Goal: Task Accomplishment & Management: Complete application form

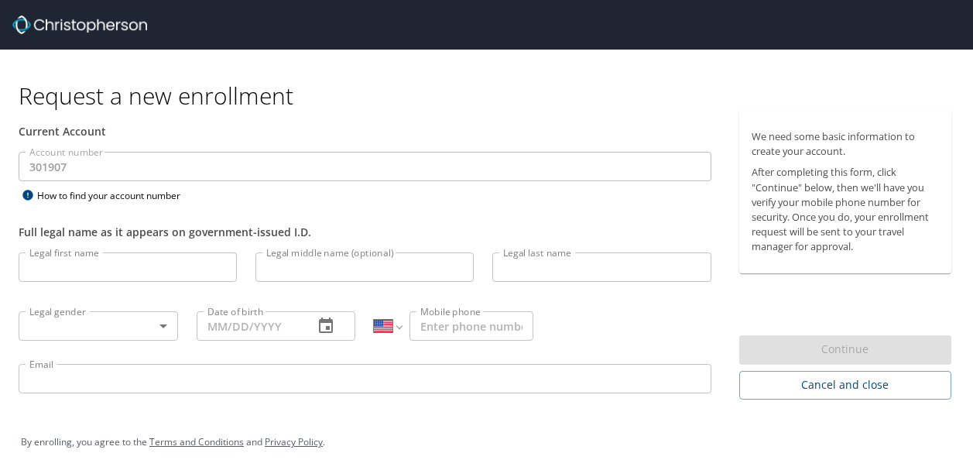
select select "US"
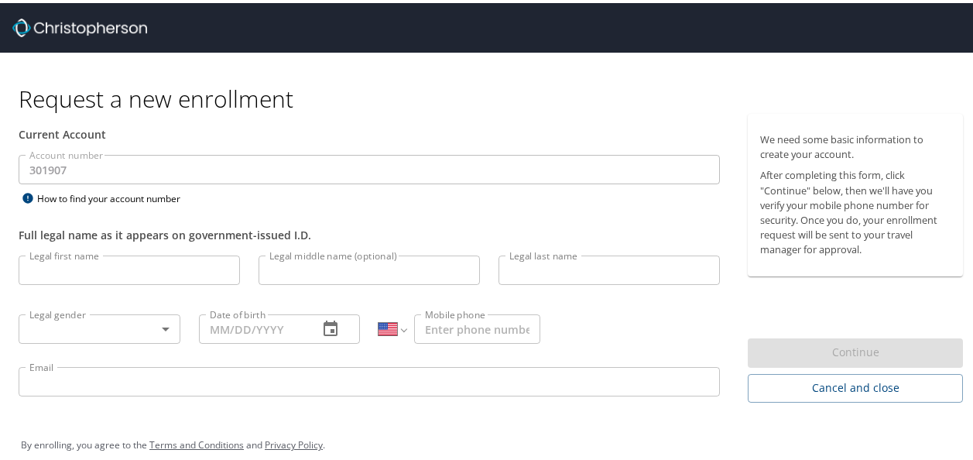
click at [204, 269] on input "Legal first name" at bounding box center [129, 266] width 221 height 29
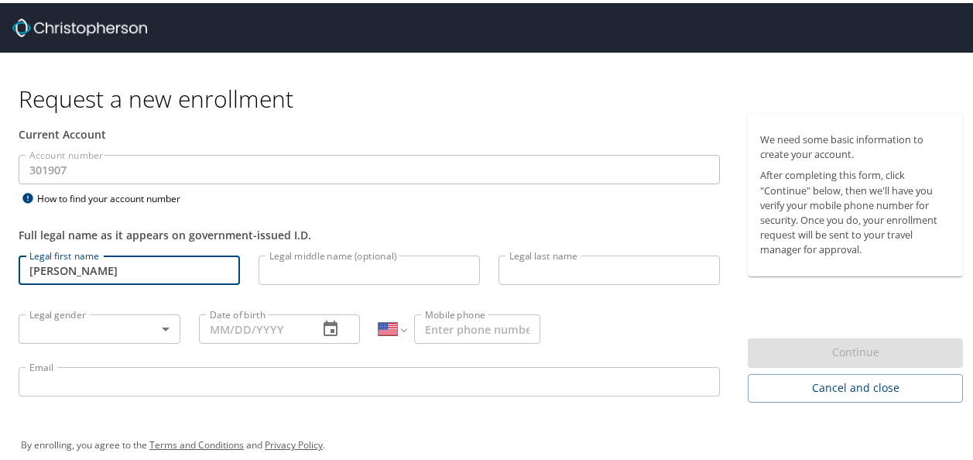
type input "[PERSON_NAME]"
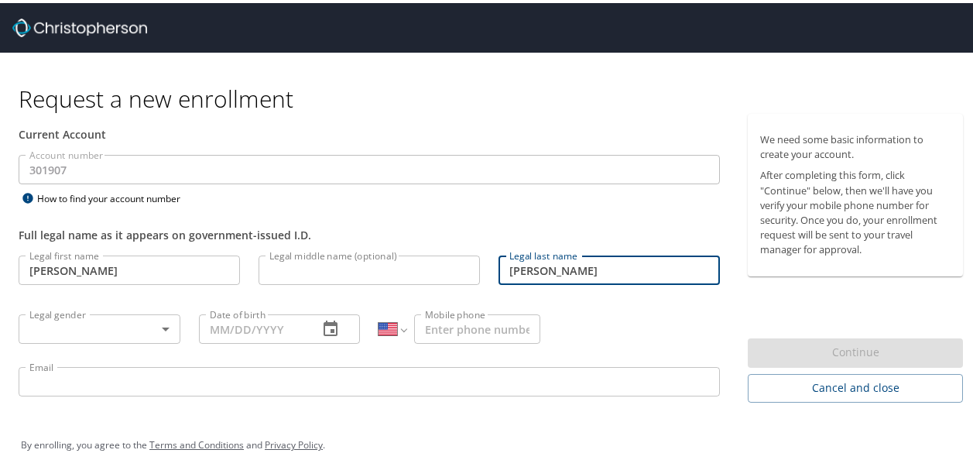
type input "[PERSON_NAME]"
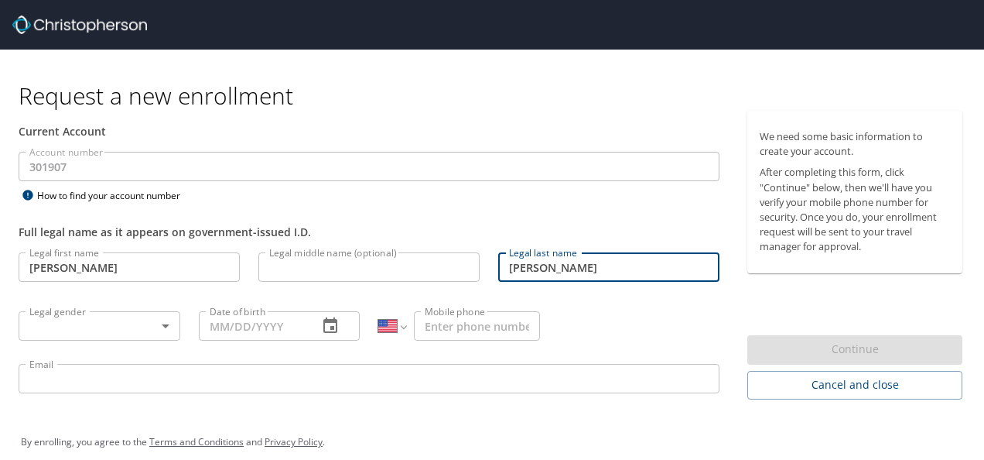
click at [142, 321] on body "Request a new enrollment Current Account Account number 301907 Account number H…" at bounding box center [492, 230] width 984 height 460
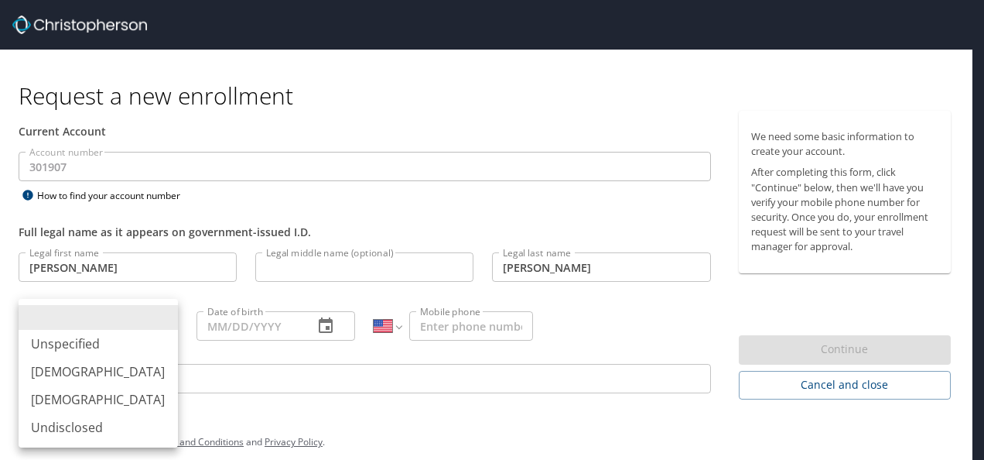
click at [81, 405] on li "[DEMOGRAPHIC_DATA]" at bounding box center [98, 399] width 159 height 28
type input "[DEMOGRAPHIC_DATA]"
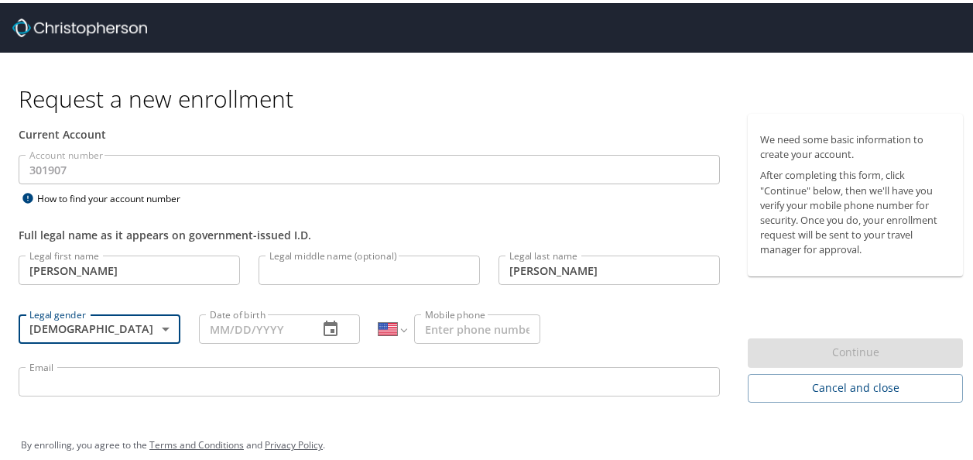
click at [276, 323] on input "Date of birth" at bounding box center [253, 325] width 108 height 29
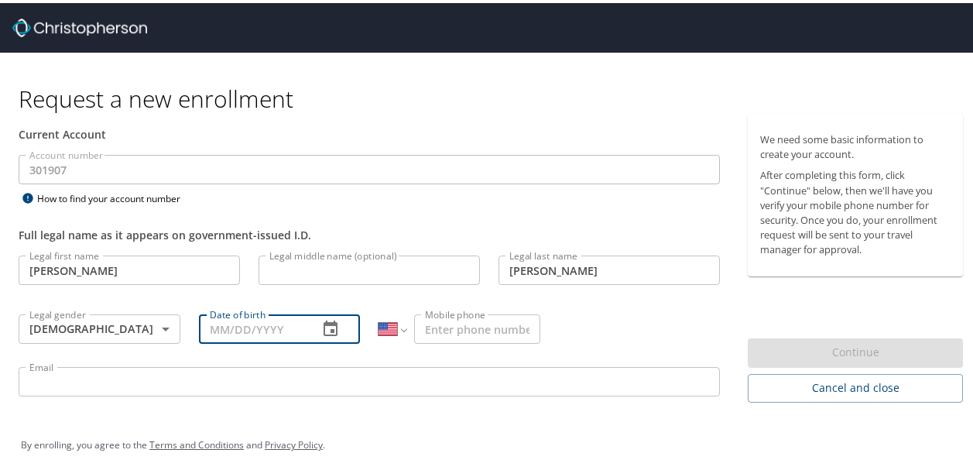
click at [325, 323] on icon "button" at bounding box center [330, 325] width 19 height 19
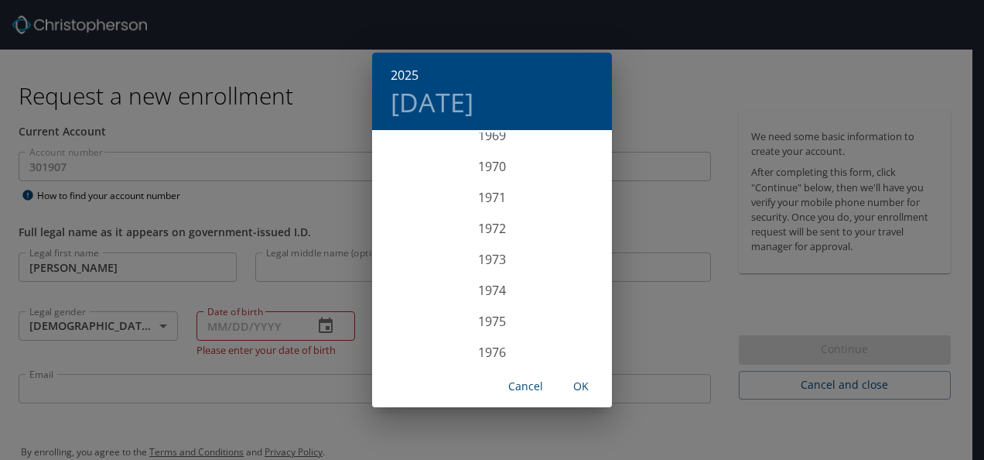
scroll to position [2104, 0]
click at [489, 234] on div "1970" at bounding box center [492, 240] width 240 height 31
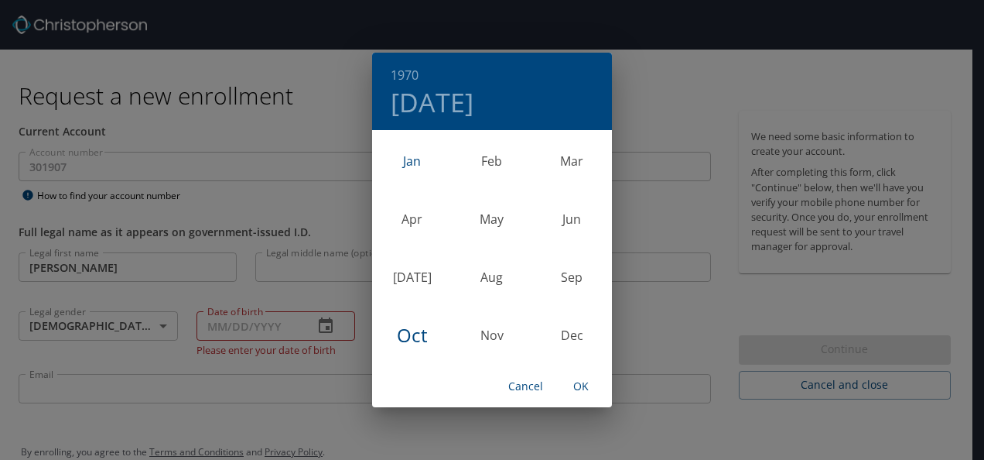
click at [407, 164] on div "Jan" at bounding box center [412, 161] width 80 height 58
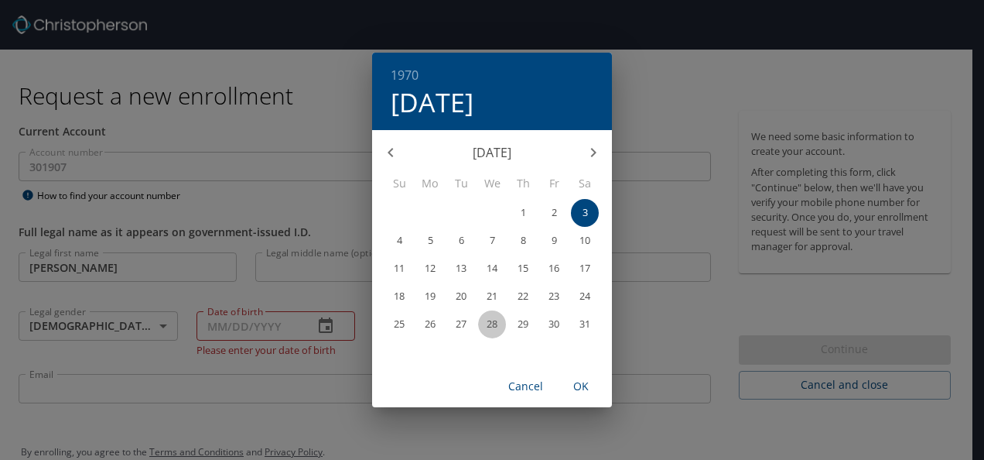
click at [499, 323] on span "28" at bounding box center [492, 324] width 28 height 10
click at [579, 387] on span "OK" at bounding box center [580, 386] width 37 height 19
type input "[DATE]"
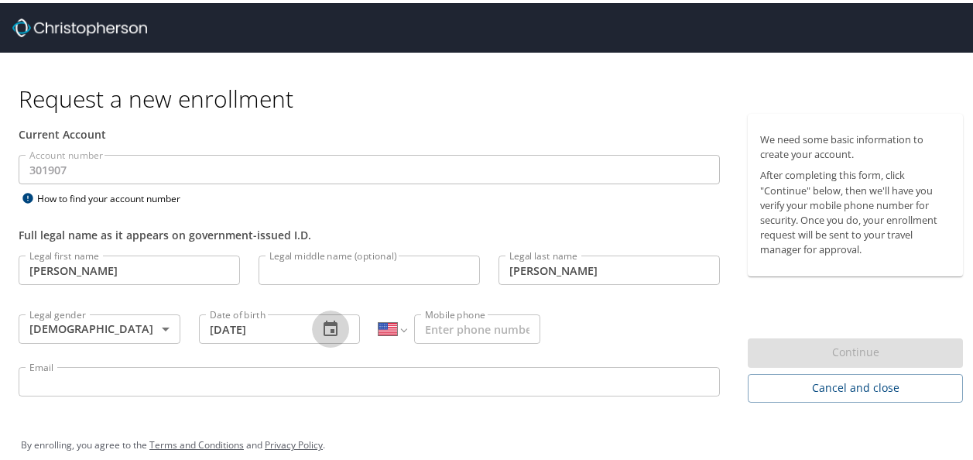
click at [501, 327] on input "Mobile phone" at bounding box center [477, 325] width 126 height 29
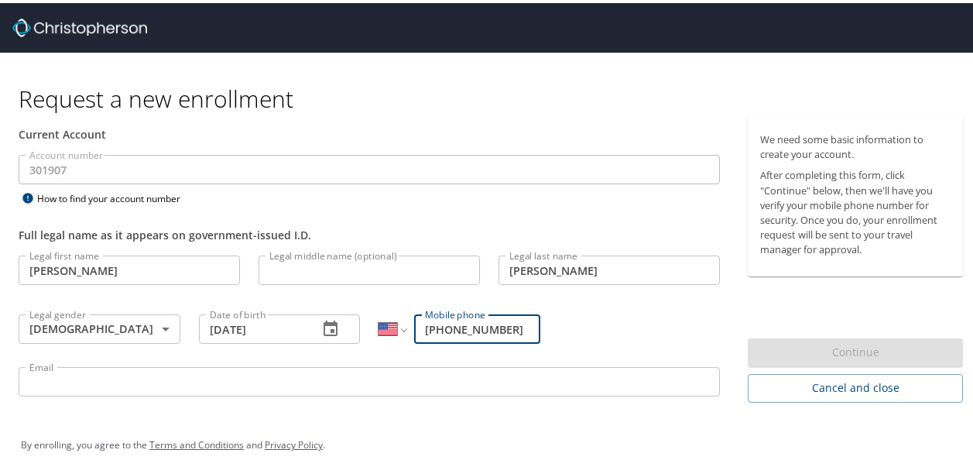
type input "[PHONE_NUMBER]"
click at [210, 384] on input "Email" at bounding box center [369, 378] width 701 height 29
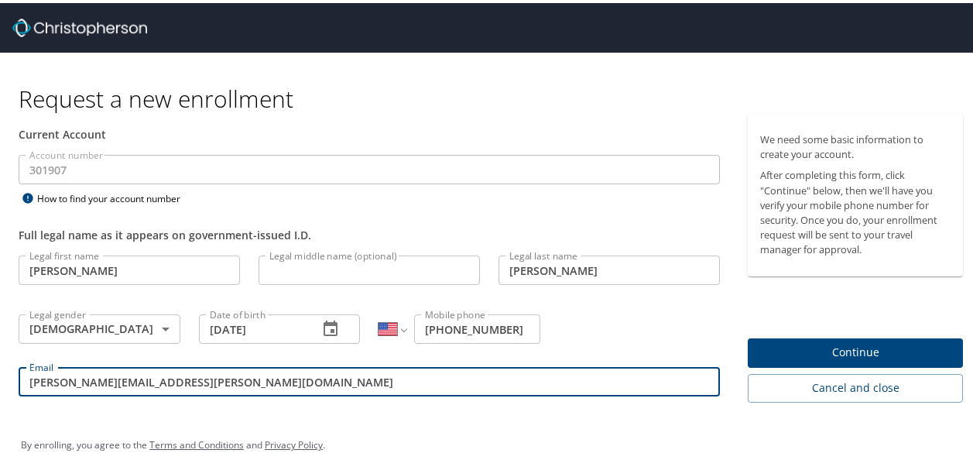
type input "[PERSON_NAME][EMAIL_ADDRESS][PERSON_NAME][DOMAIN_NAME]"
click at [840, 348] on span "Continue" at bounding box center [855, 349] width 190 height 19
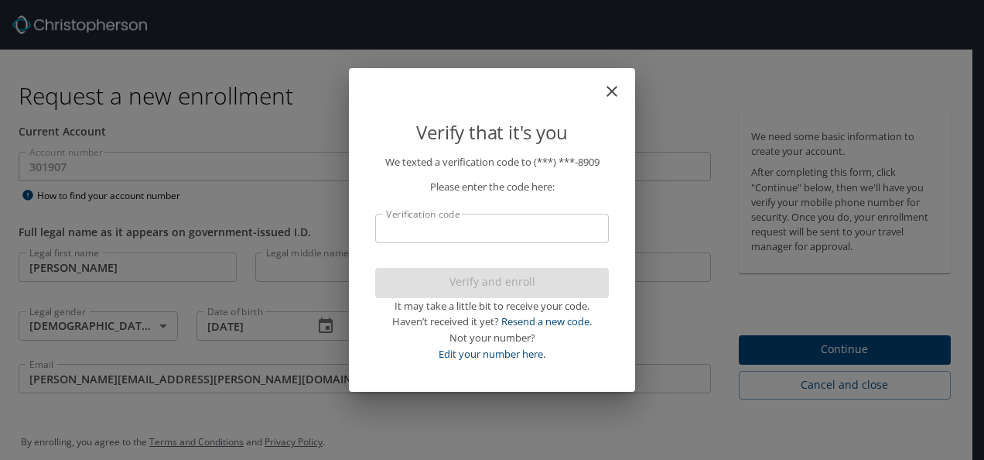
click at [474, 231] on input "Verification code" at bounding box center [492, 228] width 234 height 29
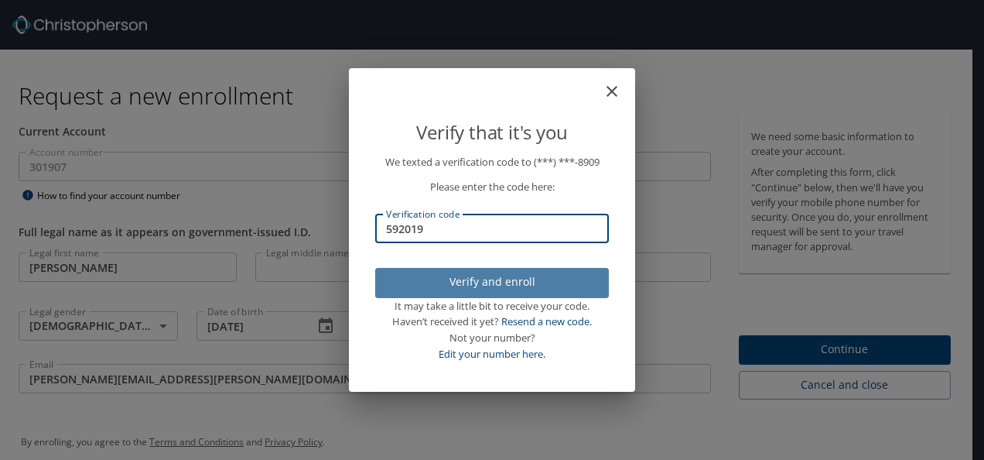
type input "592019"
click at [465, 274] on span "Verify and enroll" at bounding box center [492, 281] width 209 height 19
